Goal: Information Seeking & Learning: Learn about a topic

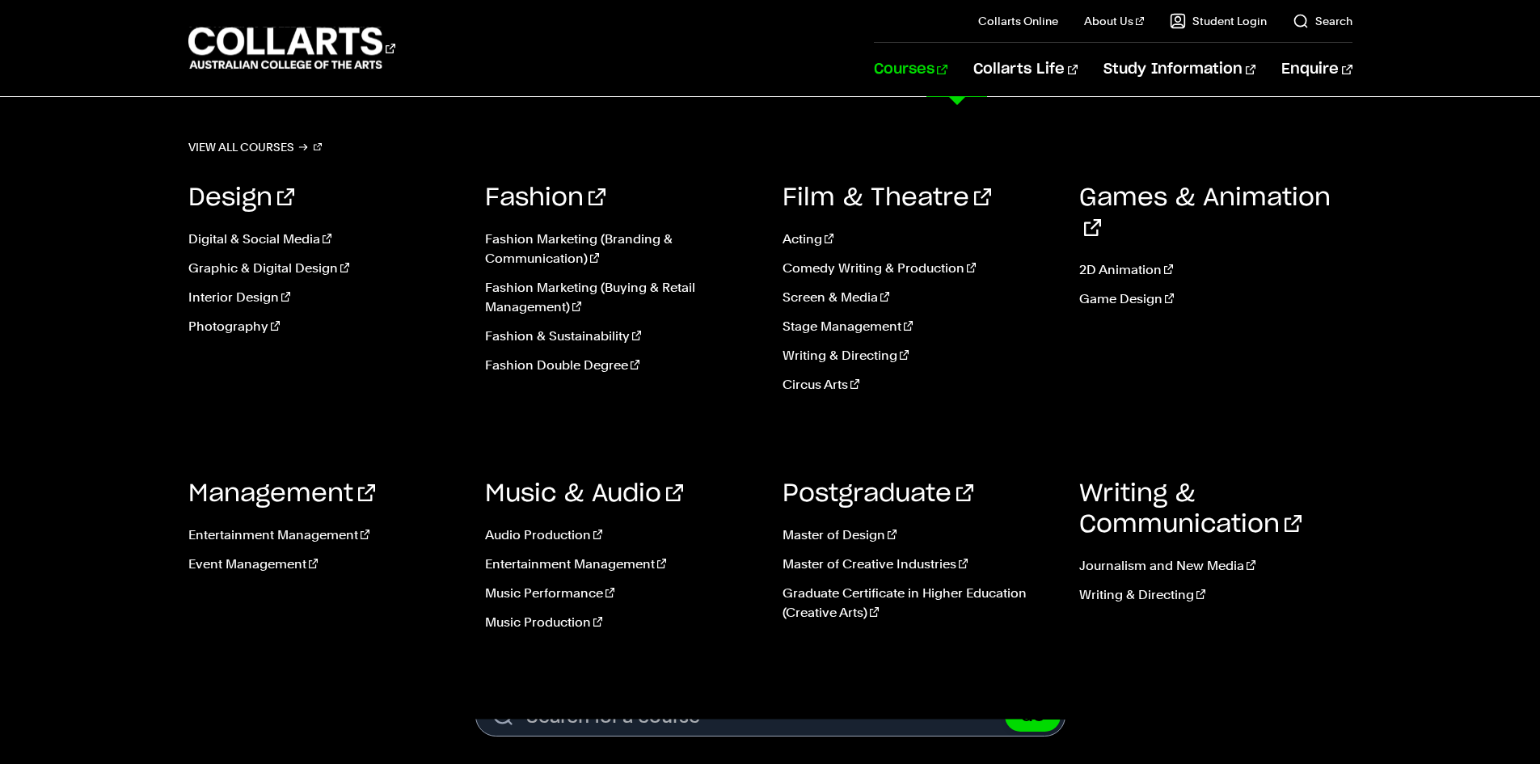
drag, startPoint x: 0, startPoint y: 0, endPoint x: 960, endPoint y: 68, distance: 962.7
click at [947, 68] on link "Courses" at bounding box center [911, 69] width 74 height 53
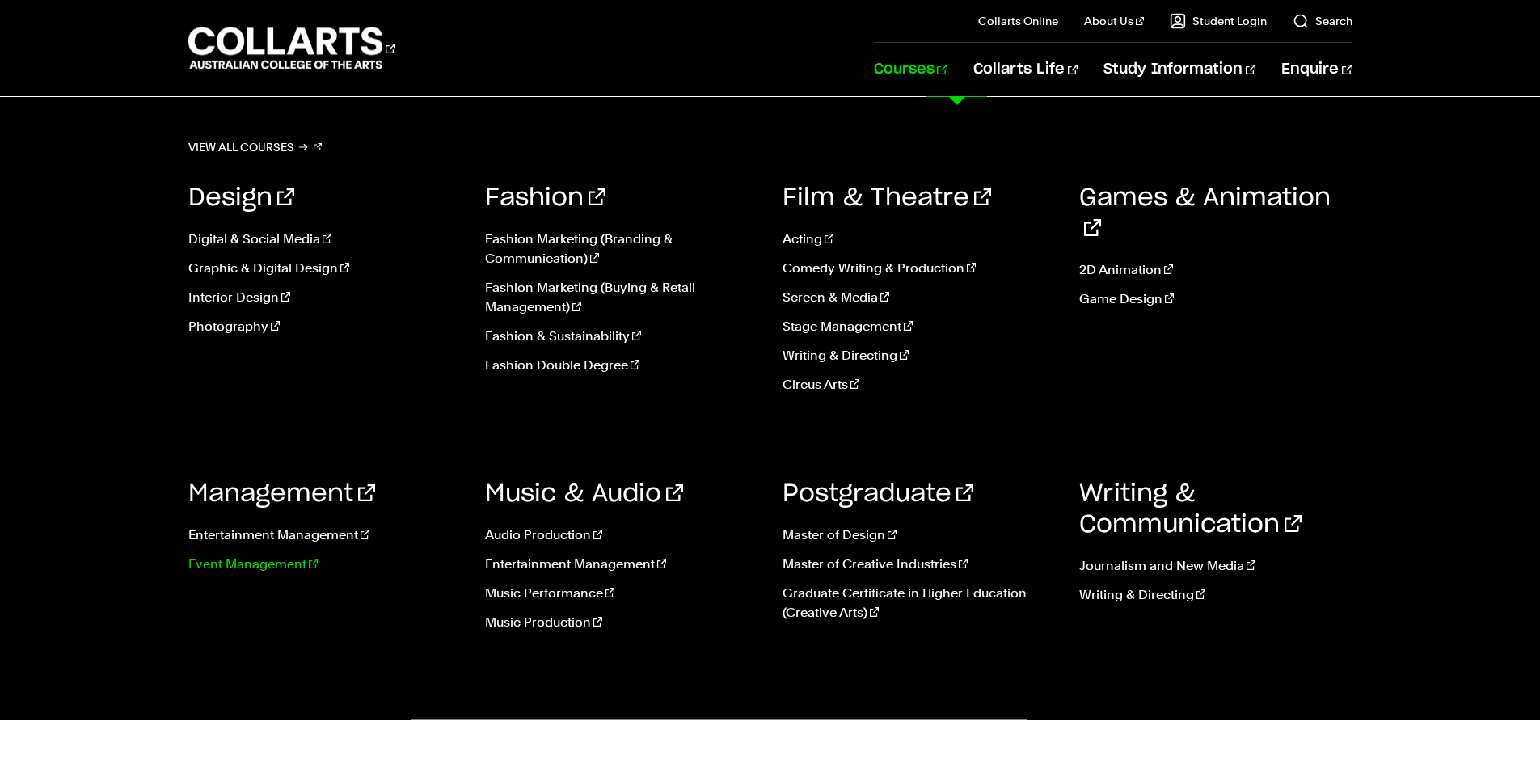
click at [275, 560] on link "Event Management" at bounding box center [324, 563] width 273 height 19
